Goal: Download file/media

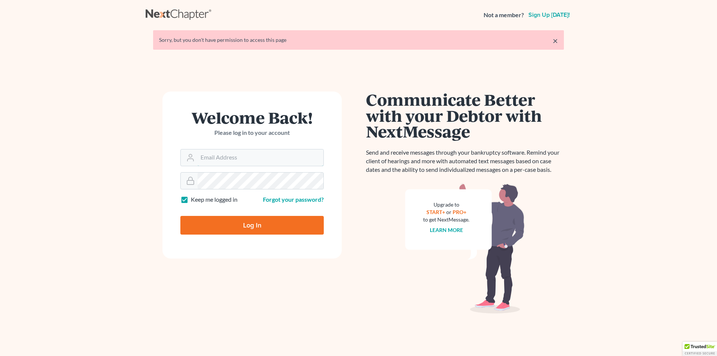
type input "[EMAIL_ADDRESS][DOMAIN_NAME]"
click at [243, 224] on input "Log In" at bounding box center [251, 225] width 143 height 19
type input "Thinking..."
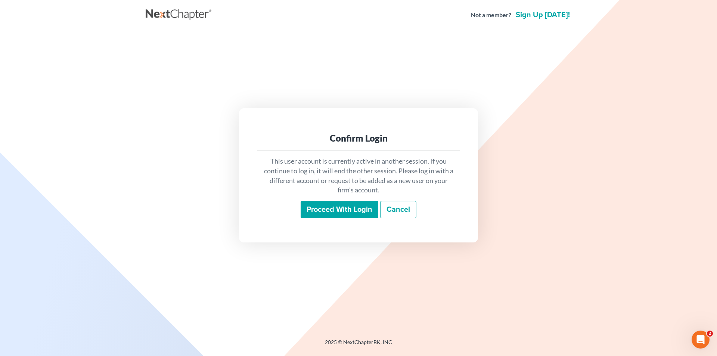
click at [355, 211] on input "Proceed with login" at bounding box center [340, 209] width 78 height 17
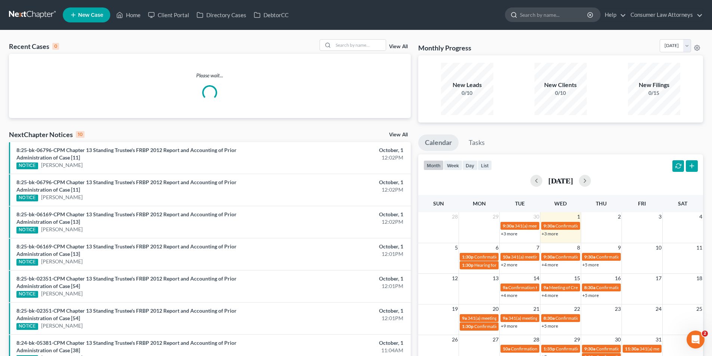
click at [535, 16] on input "search" at bounding box center [554, 15] width 68 height 14
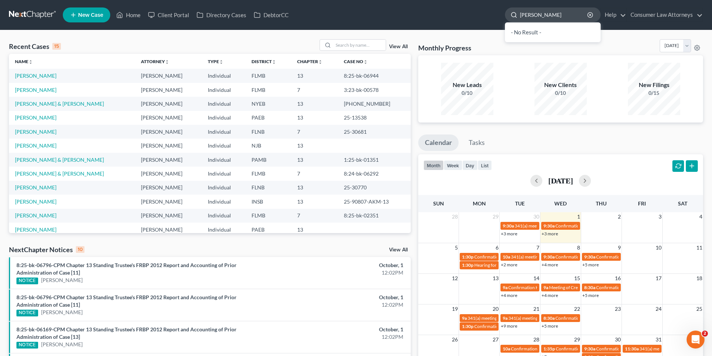
type input "Jennifer Fowler"
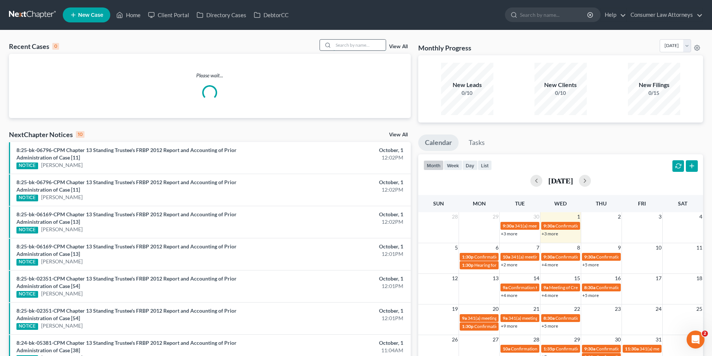
click at [344, 43] on input "search" at bounding box center [359, 45] width 52 height 11
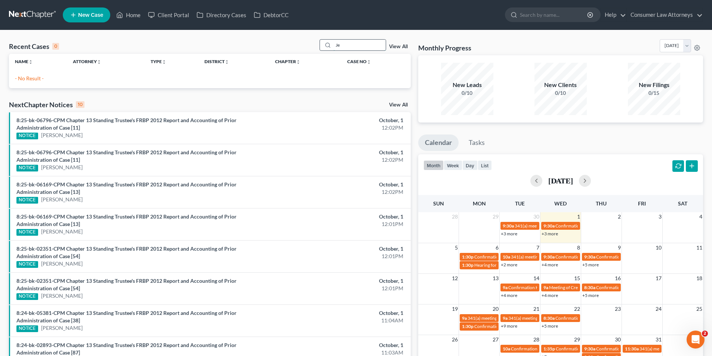
type input "J"
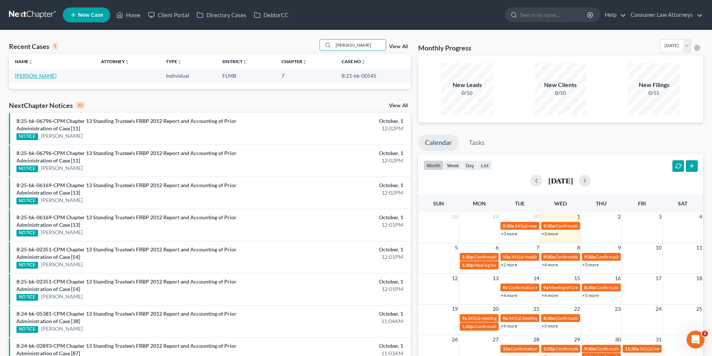
type input "Fowler"
click at [42, 78] on link "Fowler, Jennifer" at bounding box center [35, 75] width 41 height 6
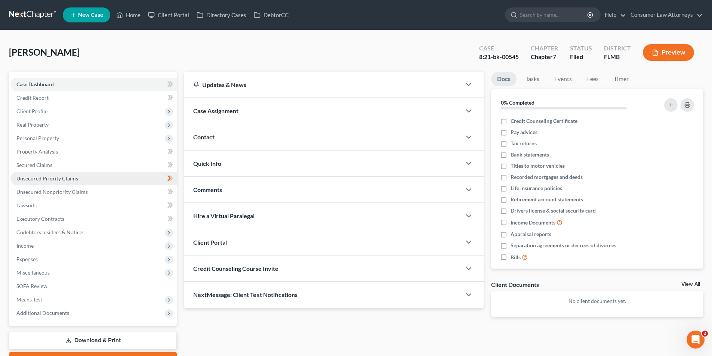
click at [69, 180] on span "Unsecured Priority Claims" at bounding box center [47, 178] width 62 height 6
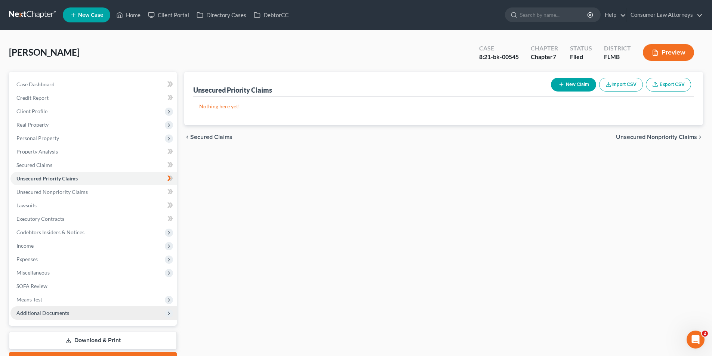
scroll to position [41, 0]
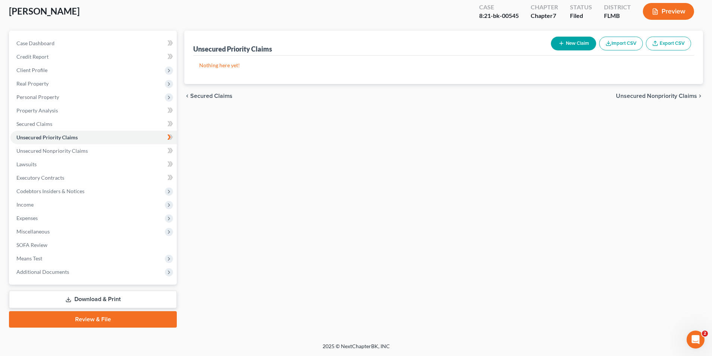
click at [110, 300] on link "Download & Print" at bounding box center [93, 300] width 168 height 18
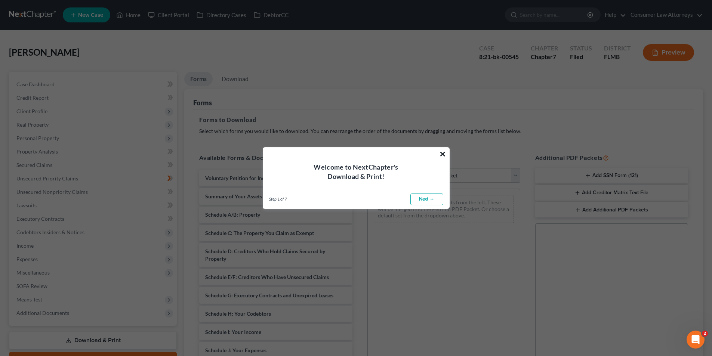
click at [443, 152] on button "×" at bounding box center [442, 154] width 7 height 12
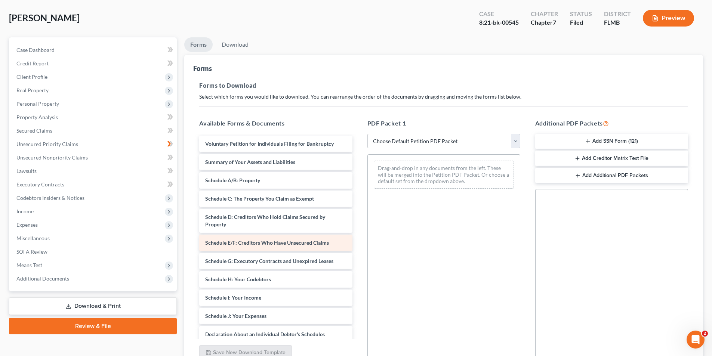
scroll to position [37, 0]
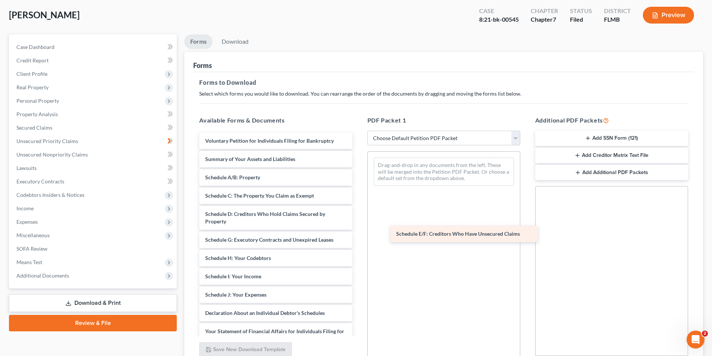
drag, startPoint x: 245, startPoint y: 244, endPoint x: 436, endPoint y: 238, distance: 191.1
click at [358, 238] on div "Schedule E/F: Creditors Who Have Unsecured Claims Voluntary Petition for Indivi…" at bounding box center [275, 302] width 165 height 339
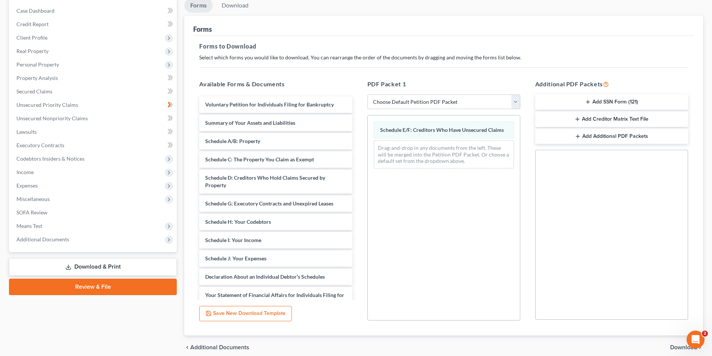
scroll to position [105, 0]
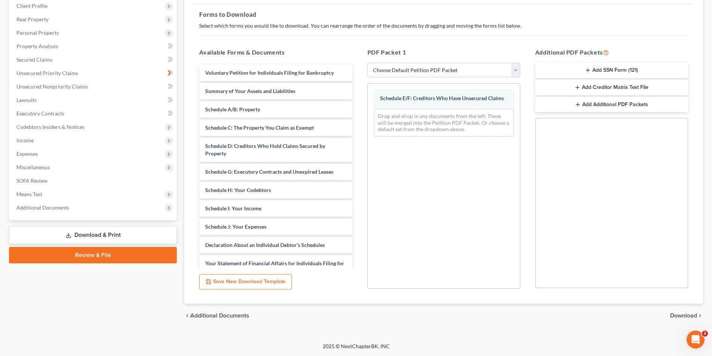
click at [686, 319] on span "Download" at bounding box center [683, 316] width 27 height 6
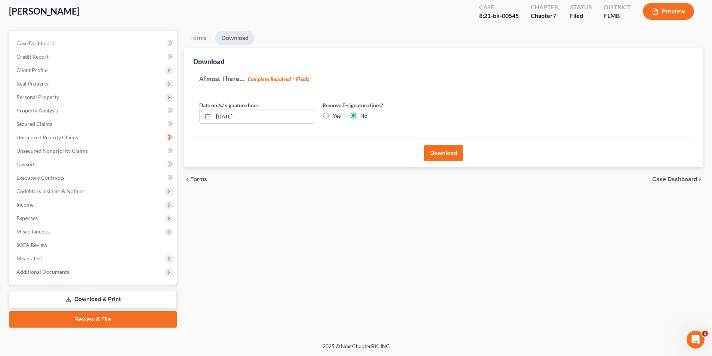
click at [439, 151] on button "Download" at bounding box center [443, 153] width 39 height 16
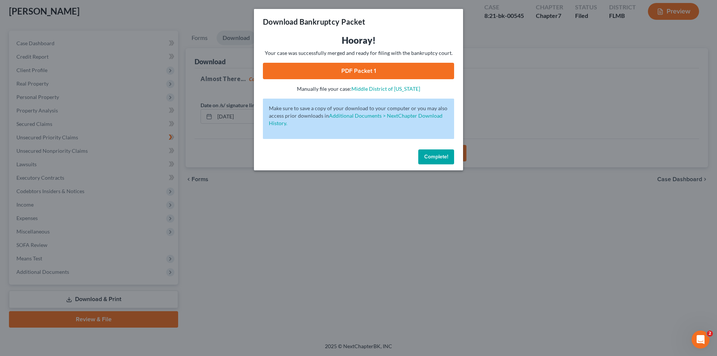
click at [373, 65] on link "PDF Packet 1" at bounding box center [358, 71] width 191 height 16
